Goal: Transaction & Acquisition: Purchase product/service

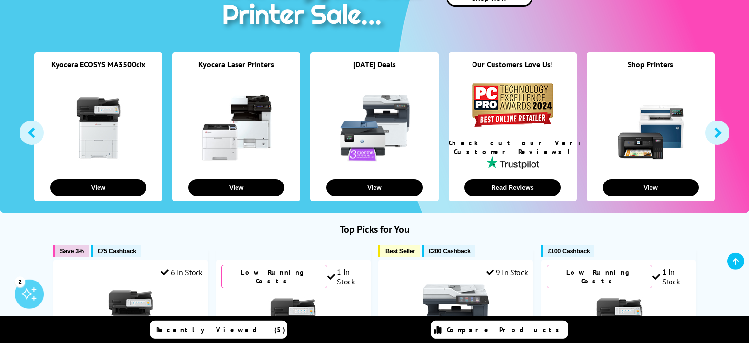
scroll to position [154, 0]
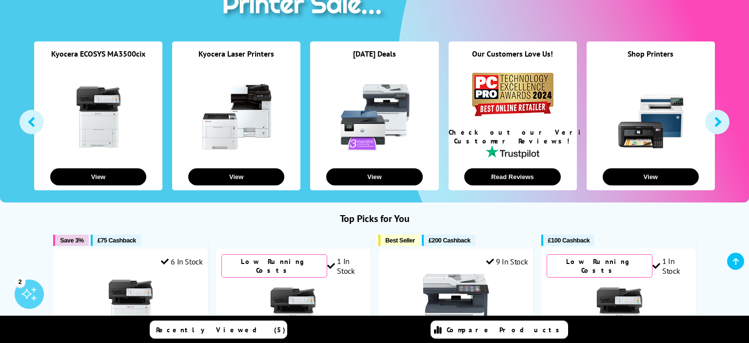
click at [221, 131] on link at bounding box center [236, 116] width 73 height 73
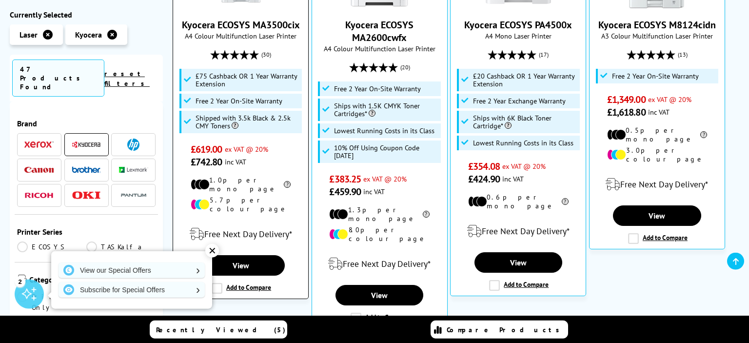
scroll to position [309, 0]
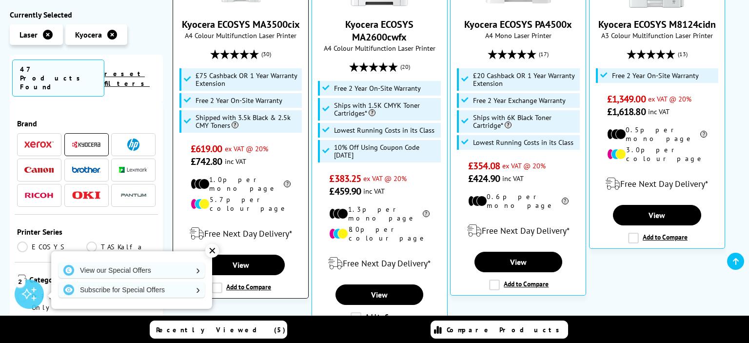
drag, startPoint x: 301, startPoint y: 24, endPoint x: 217, endPoint y: 24, distance: 83.9
click at [217, 24] on span "Kyocera ECOSYS MA3500cix" at bounding box center [240, 24] width 120 height 13
copy link "ECOSYS MA3500cix"
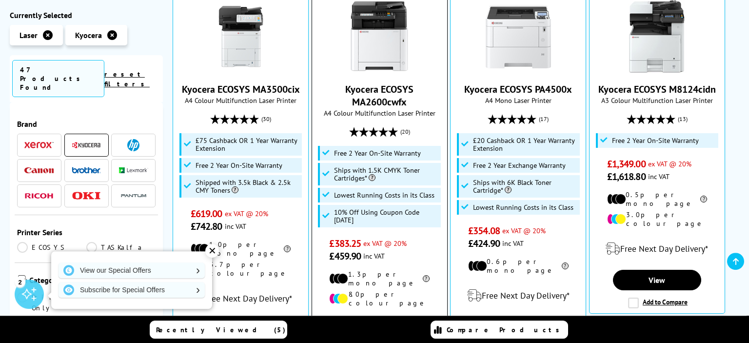
scroll to position [206, 0]
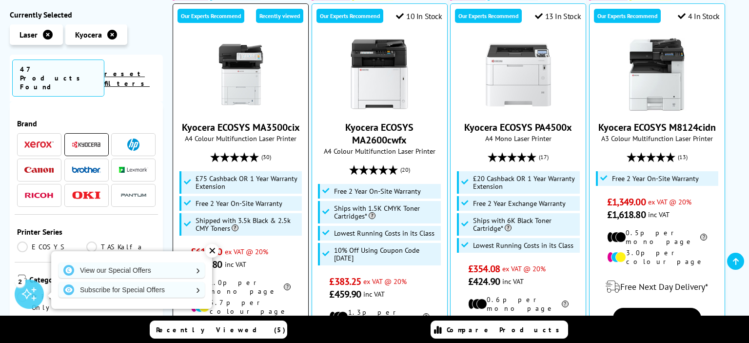
click at [254, 85] on img at bounding box center [240, 74] width 73 height 73
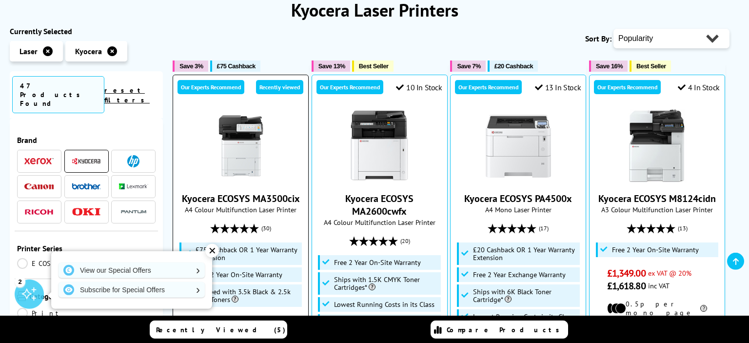
scroll to position [154, 0]
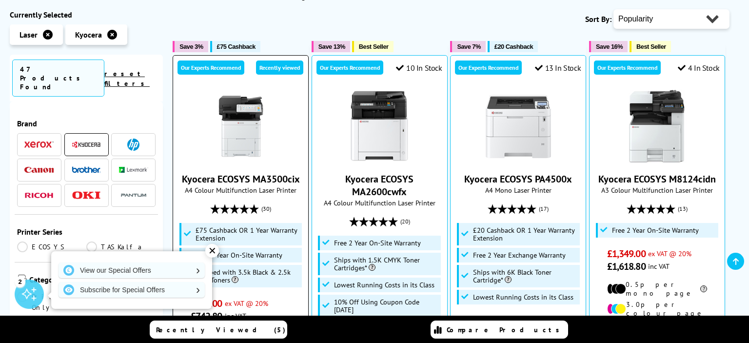
click at [242, 131] on img at bounding box center [240, 126] width 73 height 73
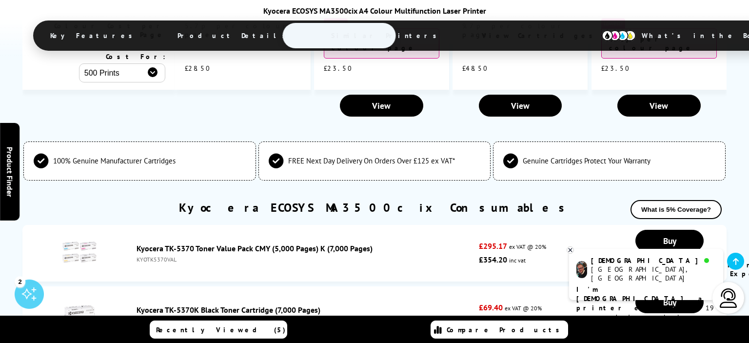
scroll to position [3040, 0]
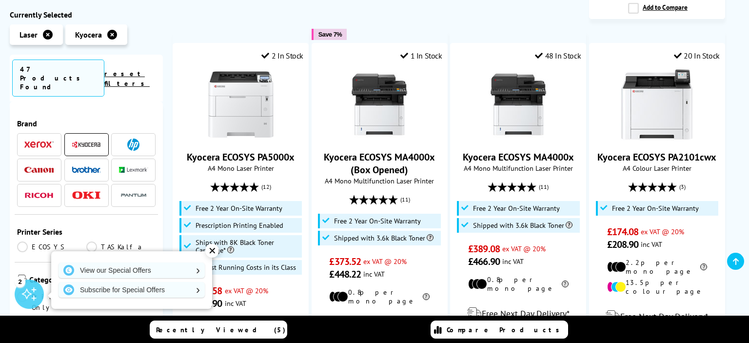
scroll to position [1081, 0]
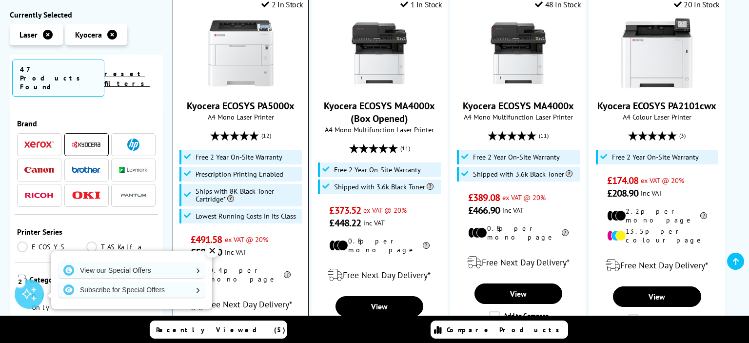
click at [247, 35] on img at bounding box center [240, 53] width 73 height 73
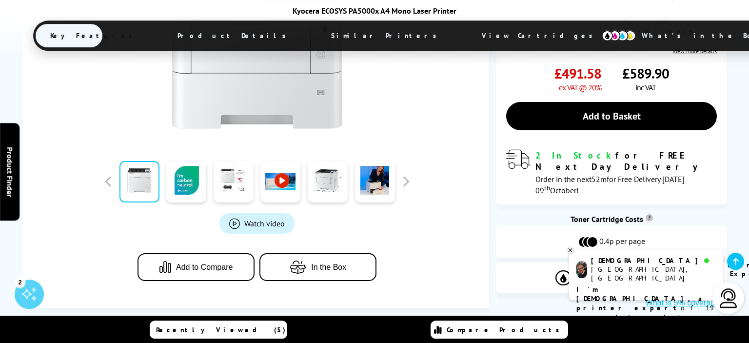
scroll to position [412, 0]
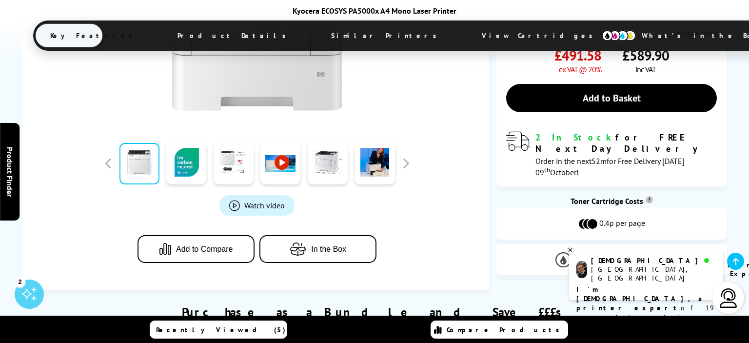
click at [579, 252] on img at bounding box center [580, 259] width 49 height 15
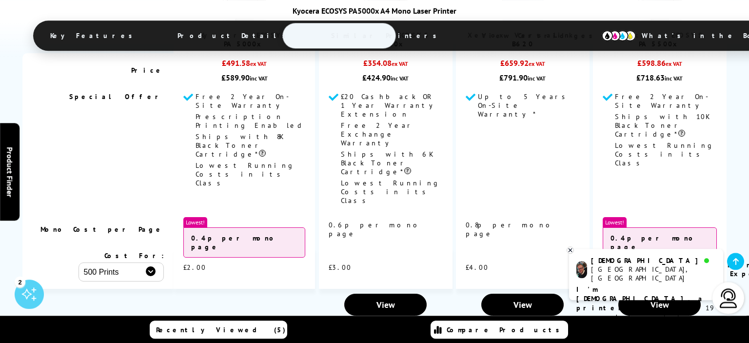
scroll to position [2609, 0]
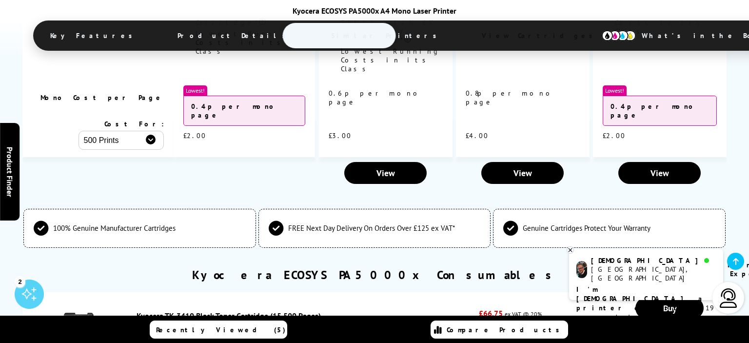
drag, startPoint x: 174, startPoint y: 179, endPoint x: 133, endPoint y: 180, distance: 41.0
click at [133, 311] on div "Kyocera TK-3410 Black Toner Cartridge (15,500 Pages) 1T0C0X0NL0" at bounding box center [305, 321] width 347 height 20
copy div "1T0C0X0NL0"
